Goal: Transaction & Acquisition: Purchase product/service

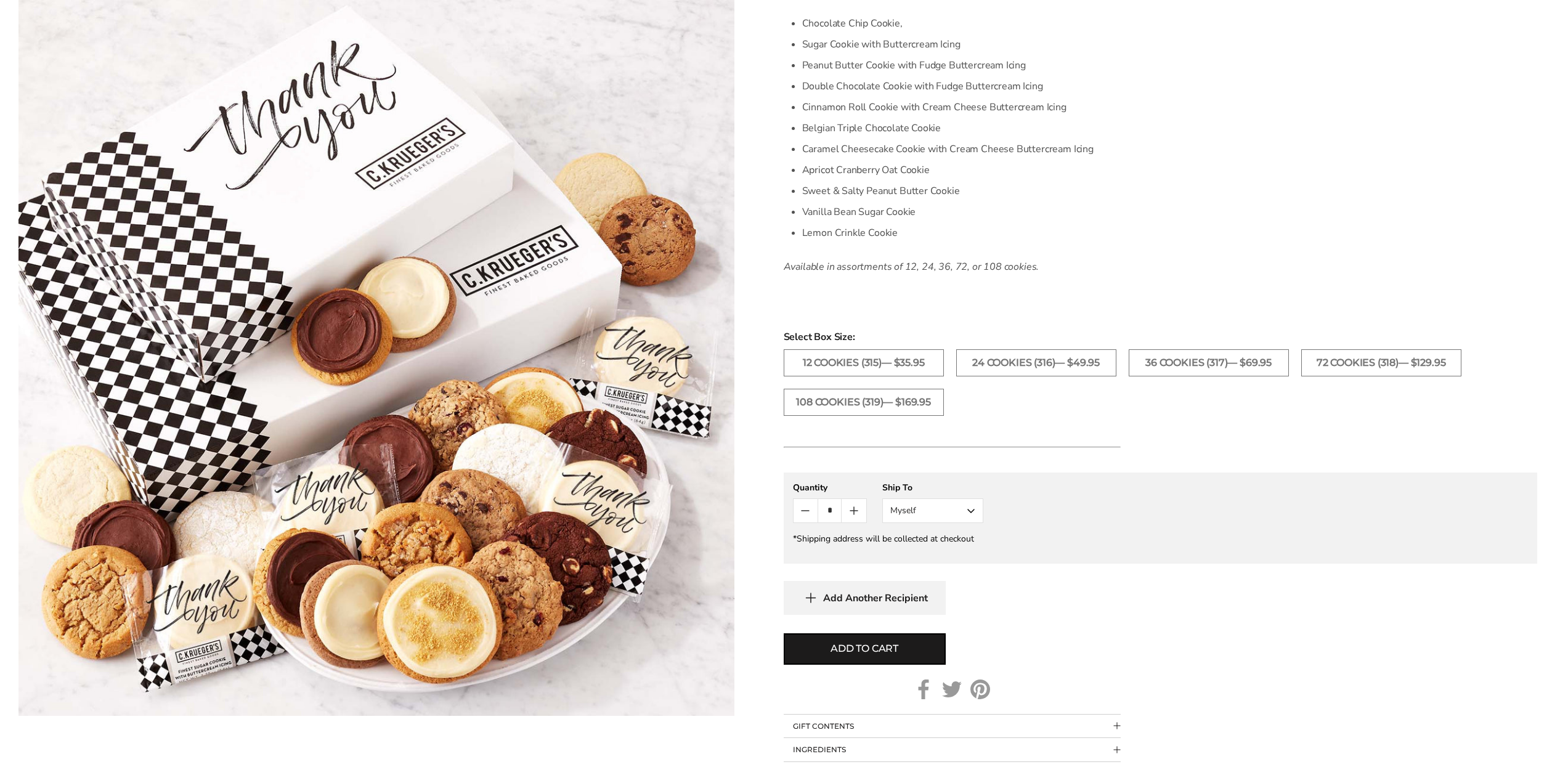
scroll to position [431, 0]
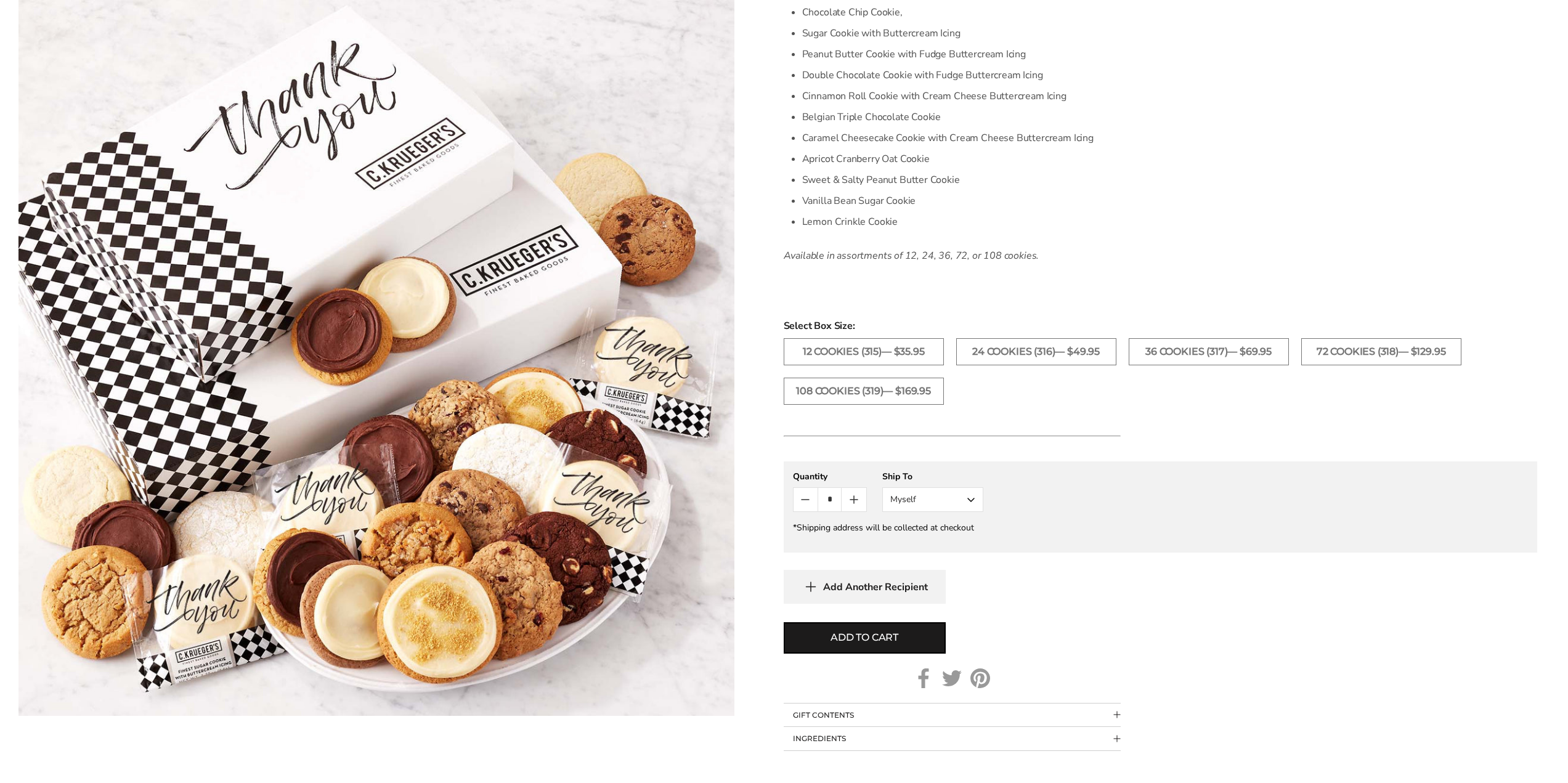
click at [925, 502] on button "Myself" at bounding box center [932, 499] width 101 height 25
click at [939, 546] on button "Other Recipient" at bounding box center [932, 544] width 100 height 22
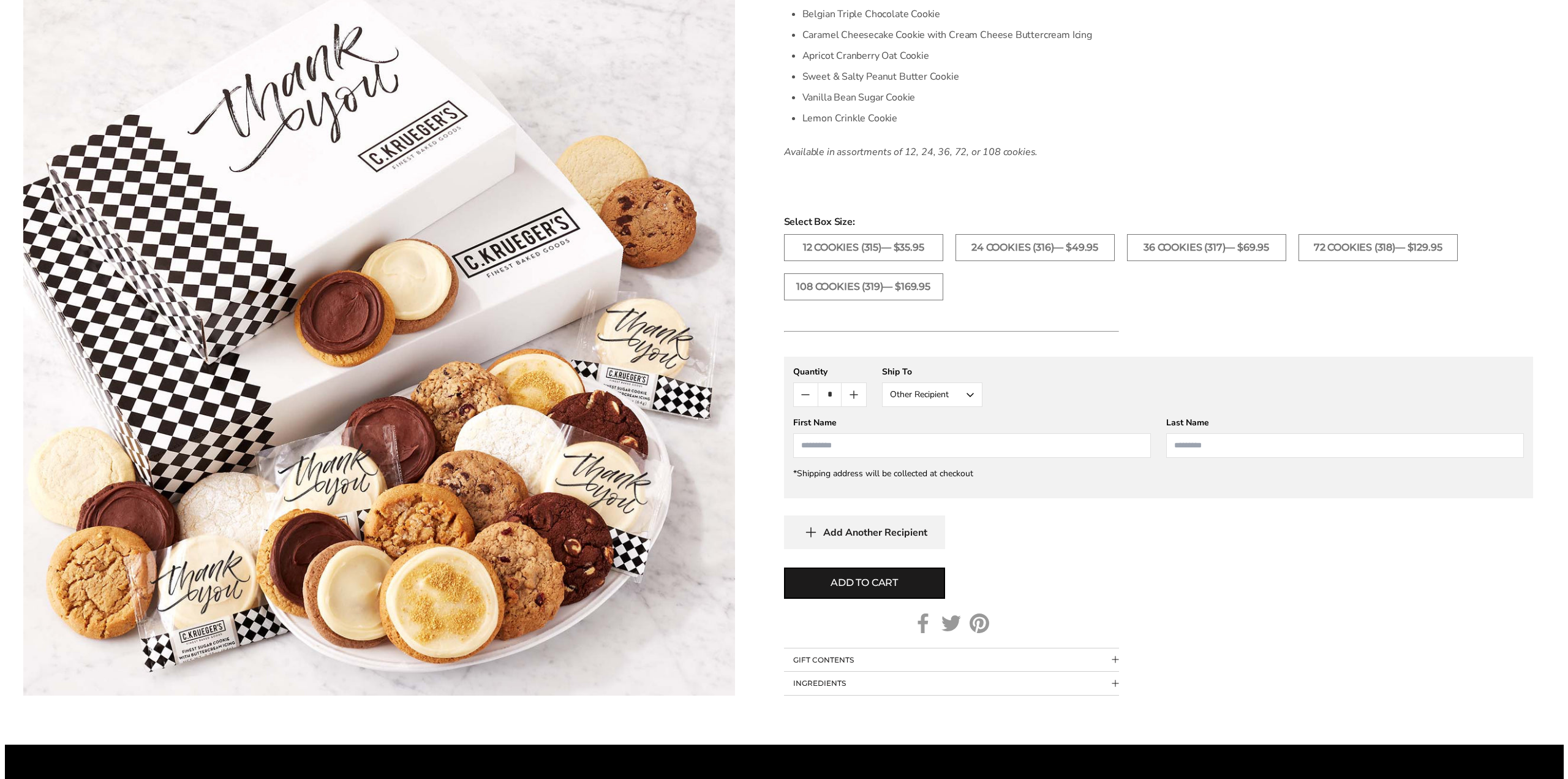
scroll to position [552, 0]
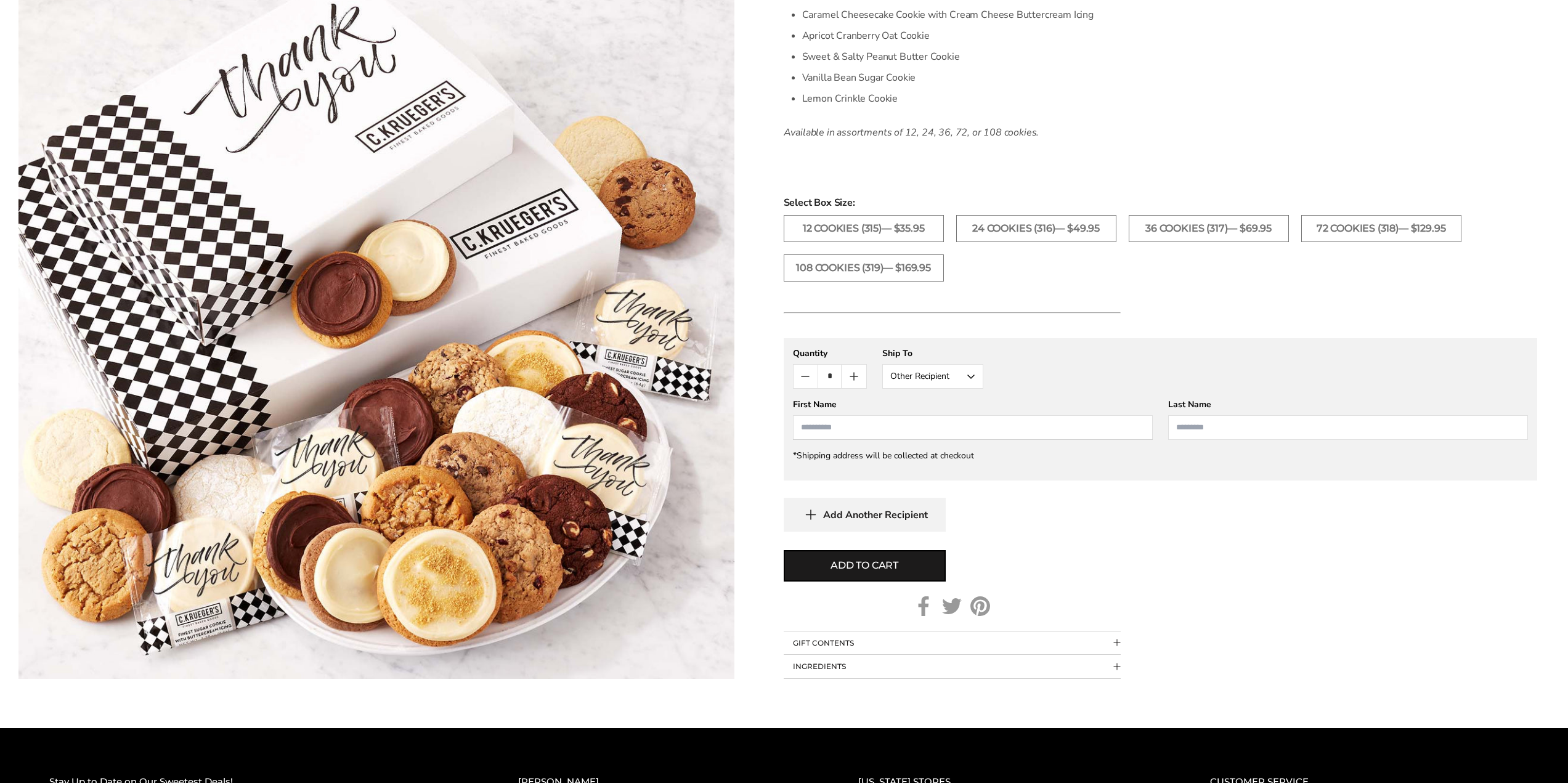
click at [910, 430] on input "First Name" at bounding box center [973, 427] width 360 height 25
type input "****"
type input "*****"
click at [888, 570] on span "Add to cart" at bounding box center [864, 565] width 68 height 14
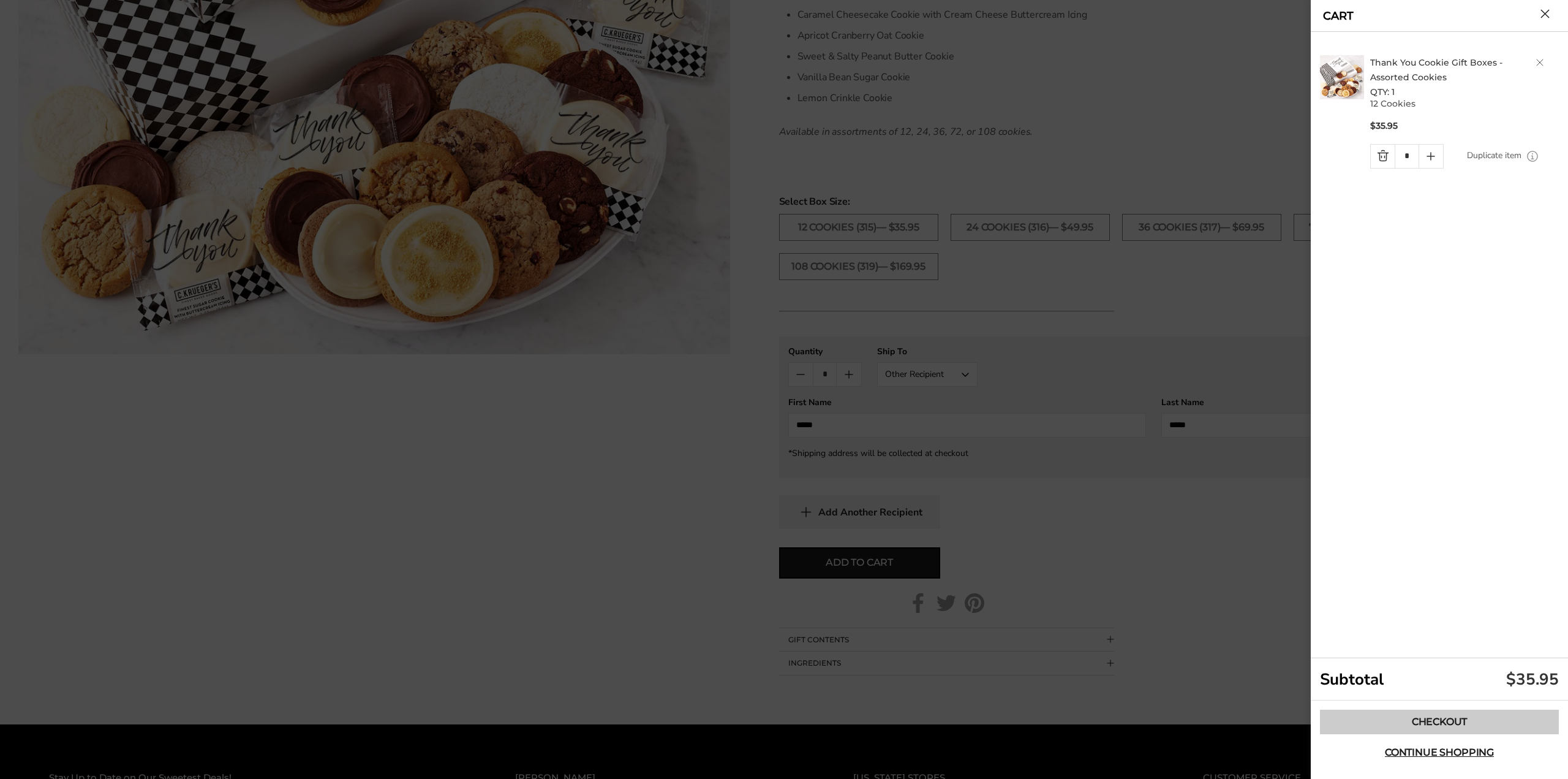
drag, startPoint x: 1445, startPoint y: 715, endPoint x: 1440, endPoint y: 720, distance: 7.1
click at [1445, 715] on link "Checkout" at bounding box center [1440, 721] width 239 height 24
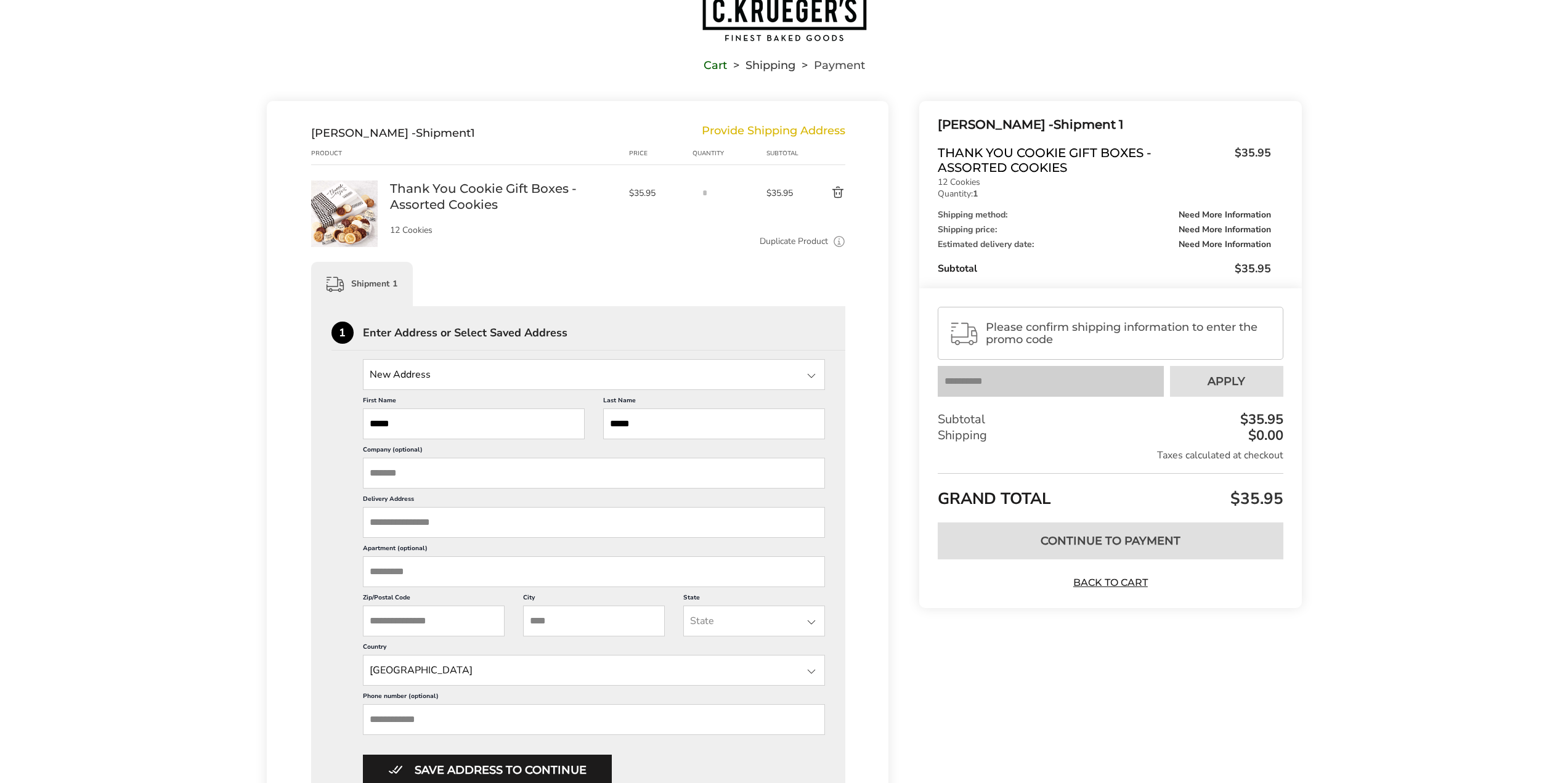
scroll to position [123, 0]
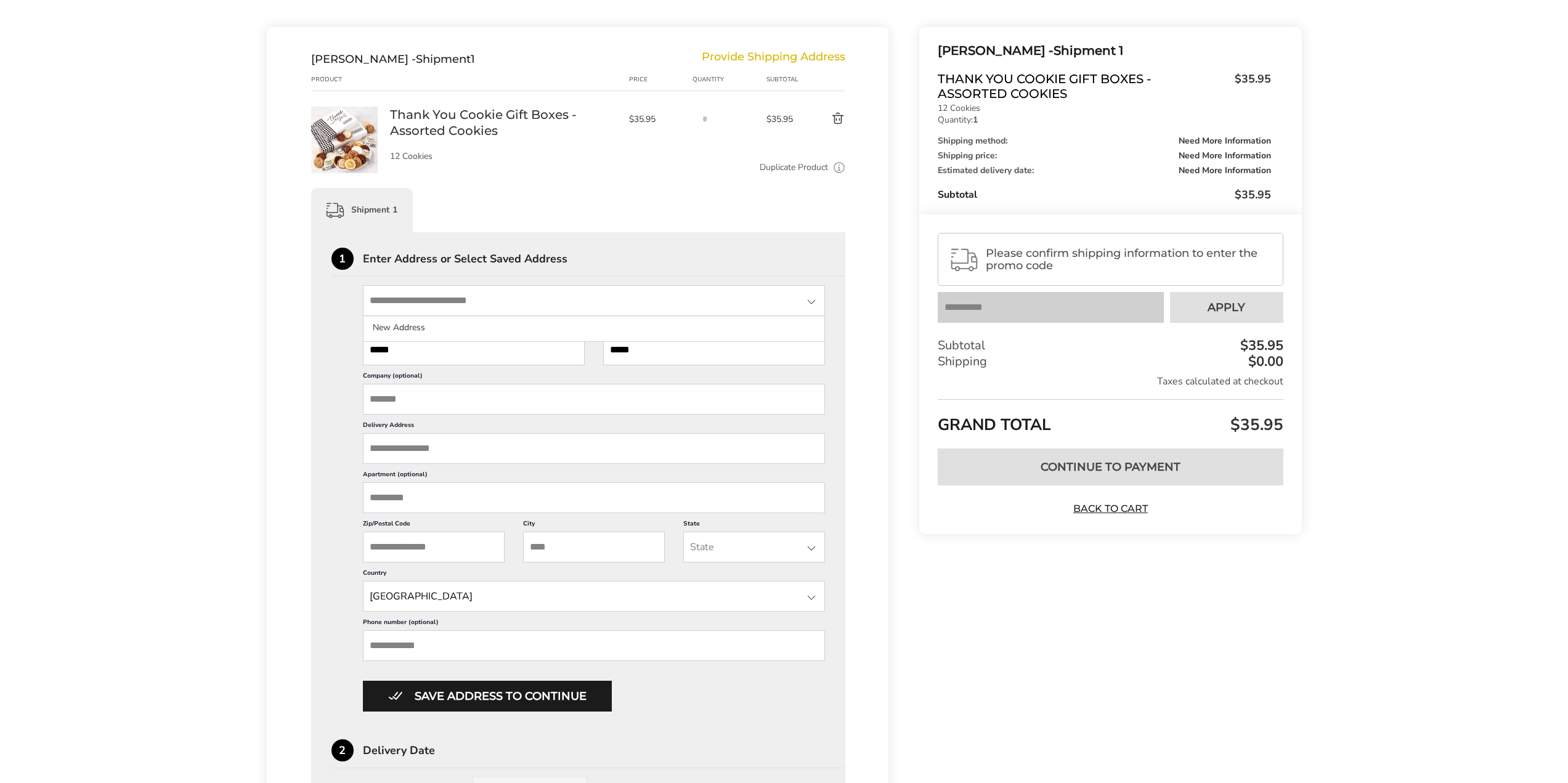
click at [431, 295] on input "State" at bounding box center [594, 300] width 463 height 31
click at [436, 387] on input "Company (optional)" at bounding box center [594, 399] width 463 height 31
click at [449, 546] on input "Zip/Postal Code" at bounding box center [433, 547] width 142 height 31
click at [413, 461] on input "Delivery Address" at bounding box center [594, 448] width 463 height 31
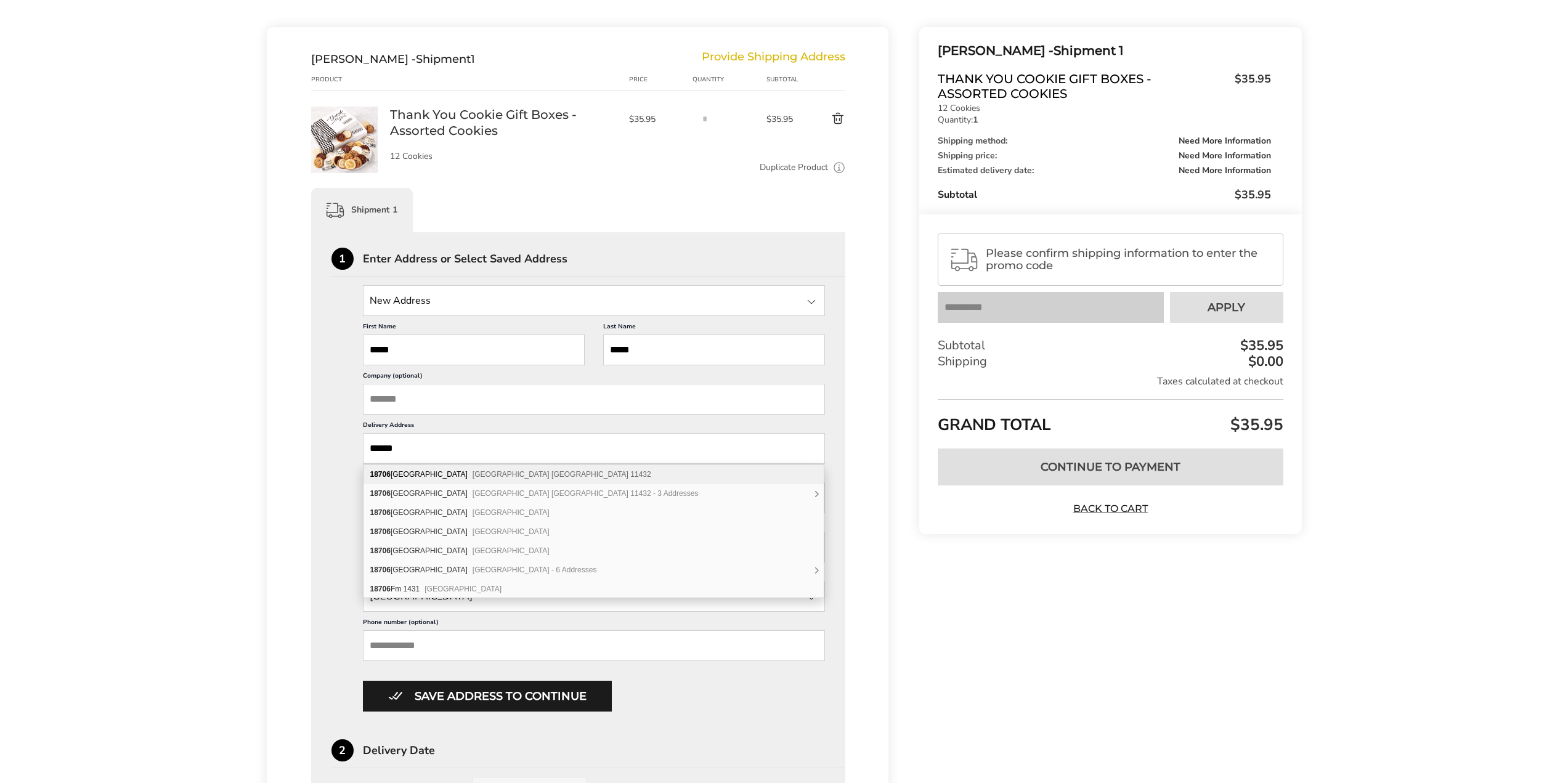
type input "*****"
